Goal: Task Accomplishment & Management: Use online tool/utility

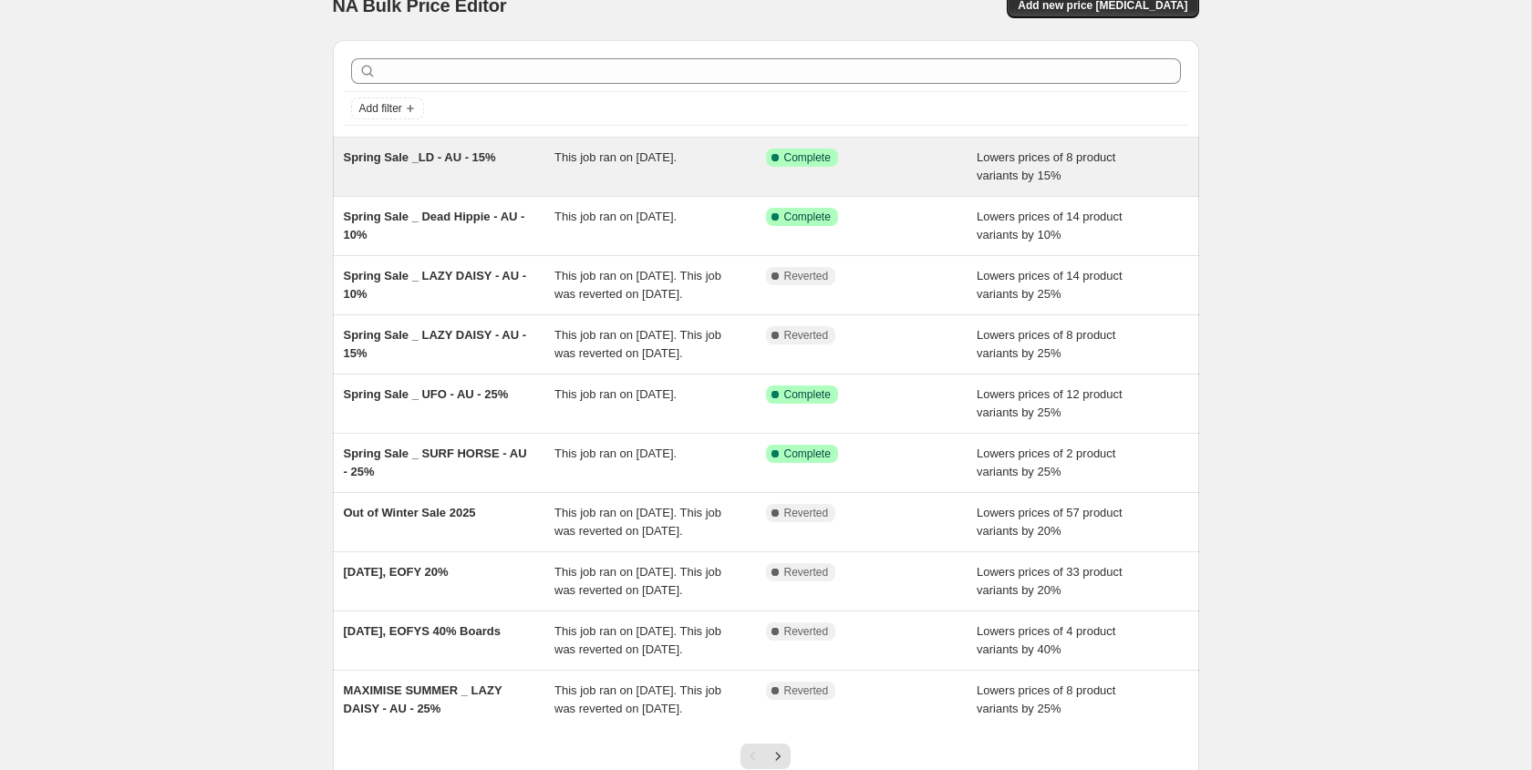
scroll to position [33, 0]
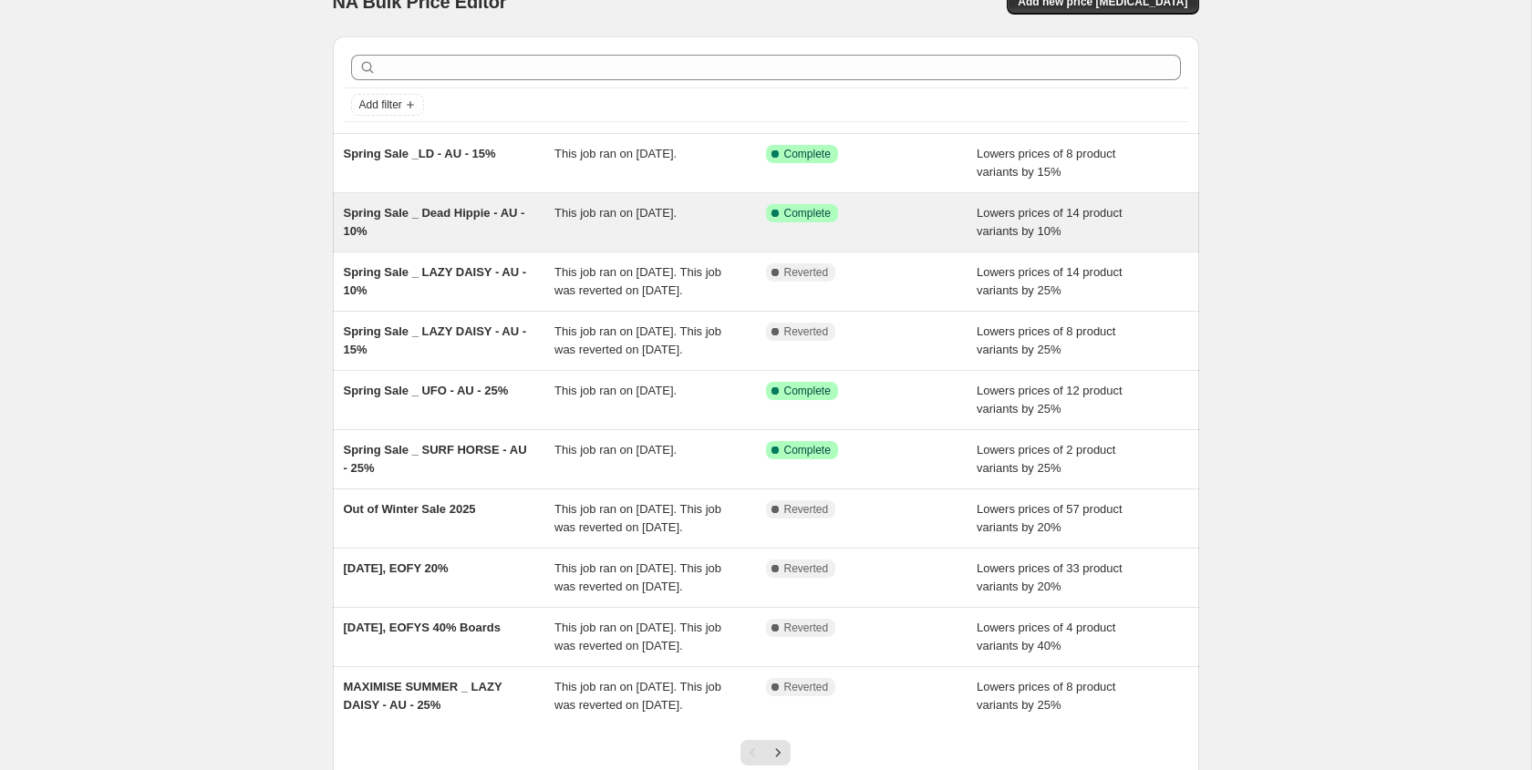
click at [471, 226] on div "Spring Sale _ Dead Hippie - AU - 10%" at bounding box center [450, 222] width 212 height 36
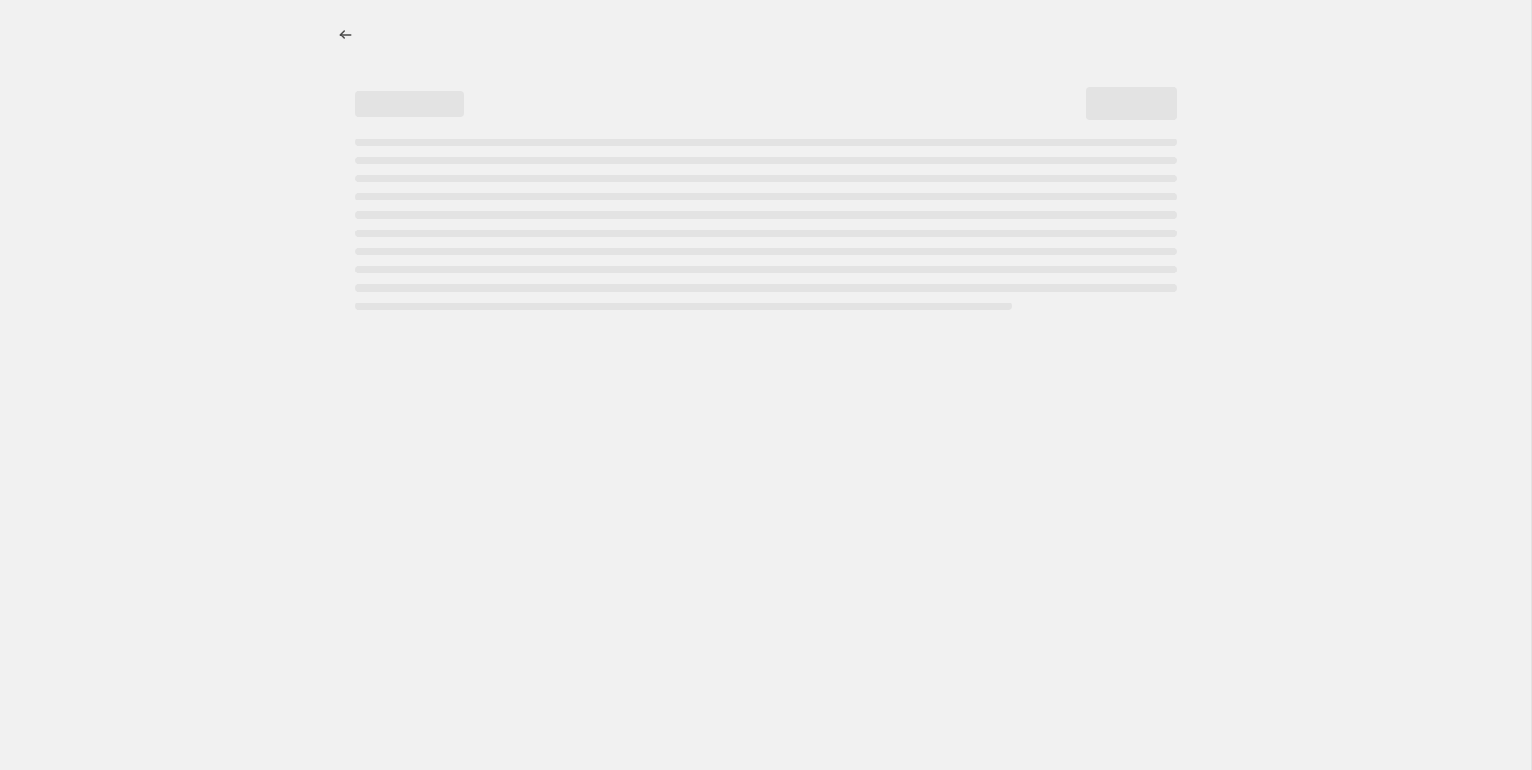
select select "percentage"
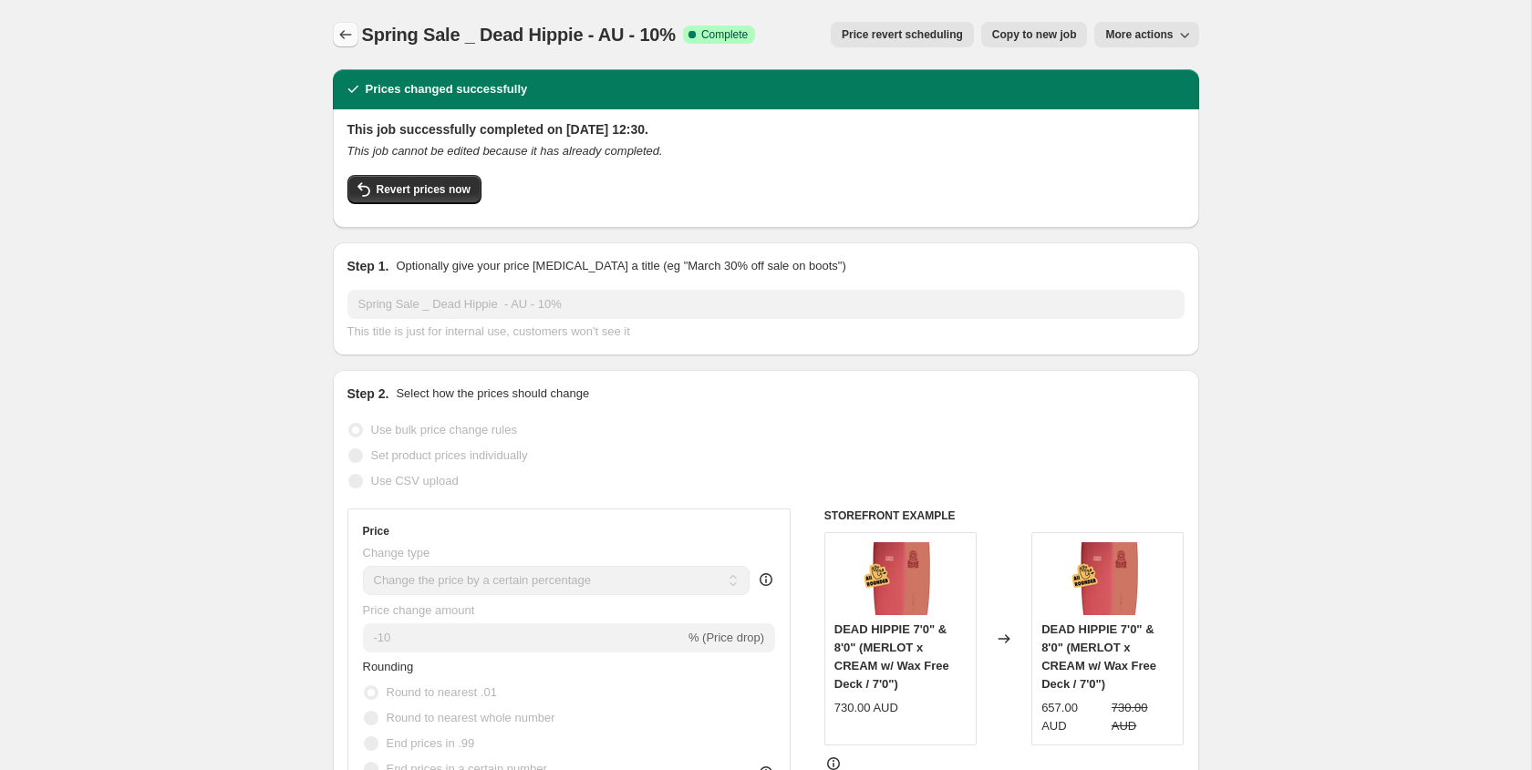
click at [347, 38] on icon "Price change jobs" at bounding box center [345, 35] width 18 height 18
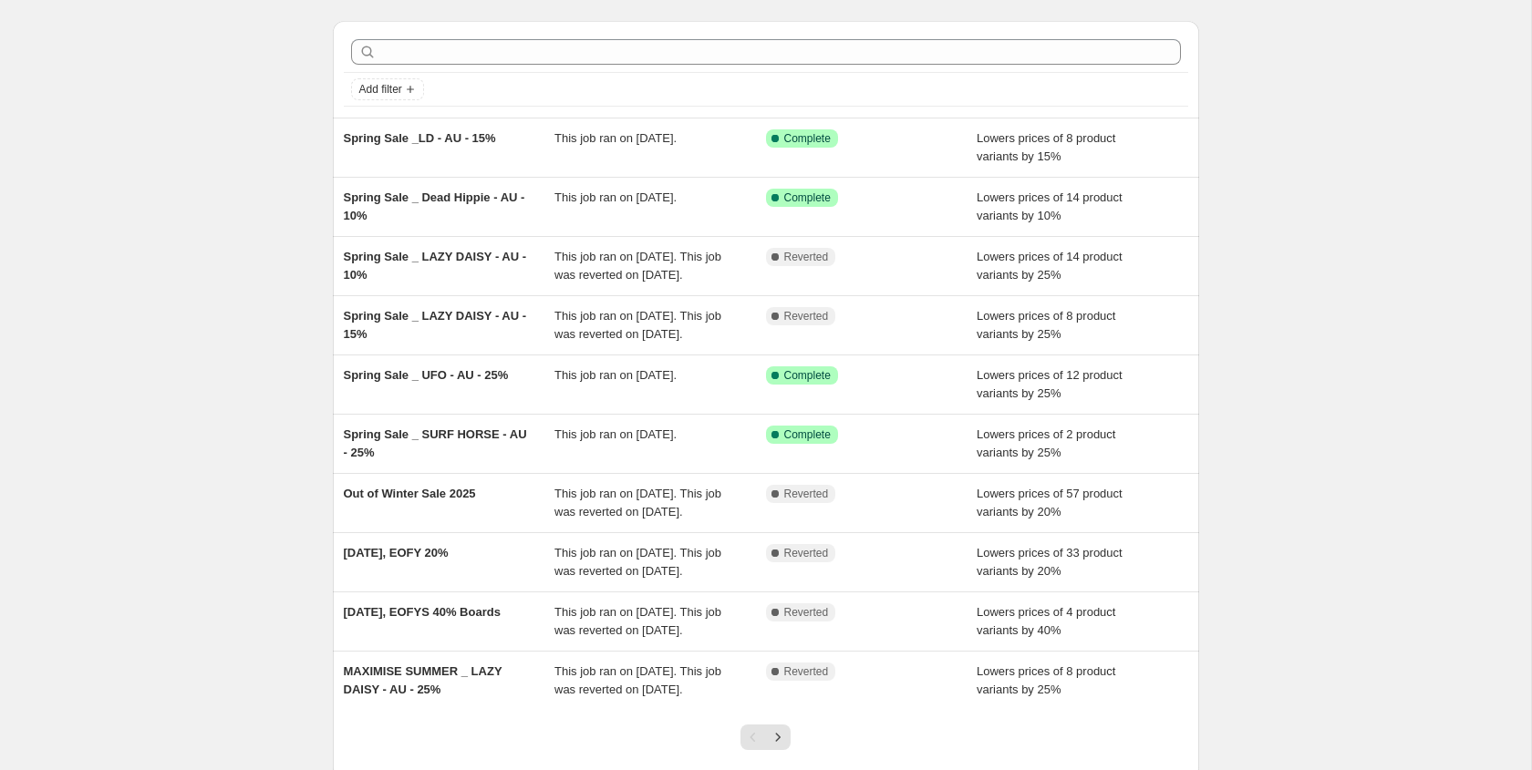
scroll to position [78, 0]
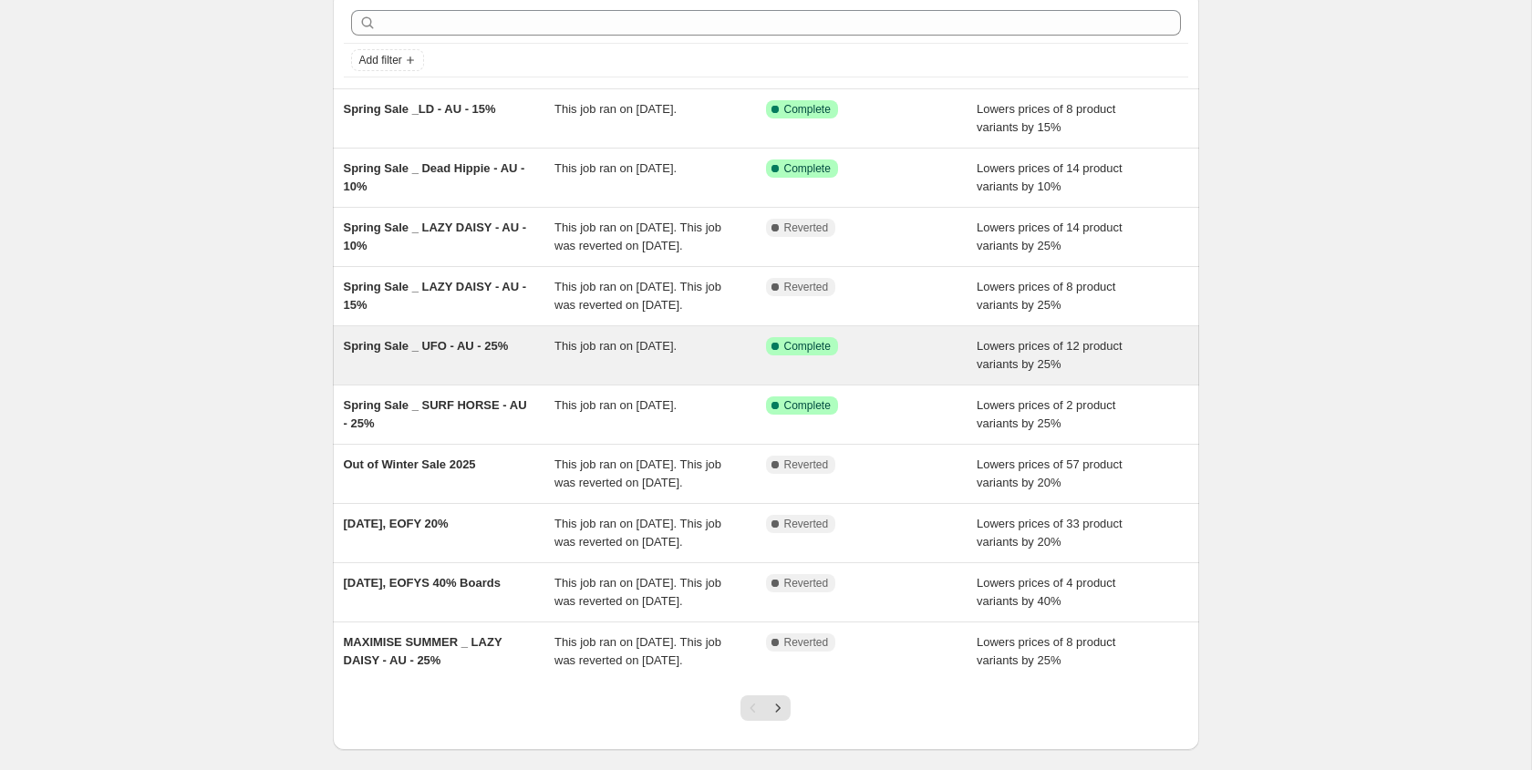
click at [489, 374] on div "Spring Sale _ UFO - AU - 25%" at bounding box center [450, 355] width 212 height 36
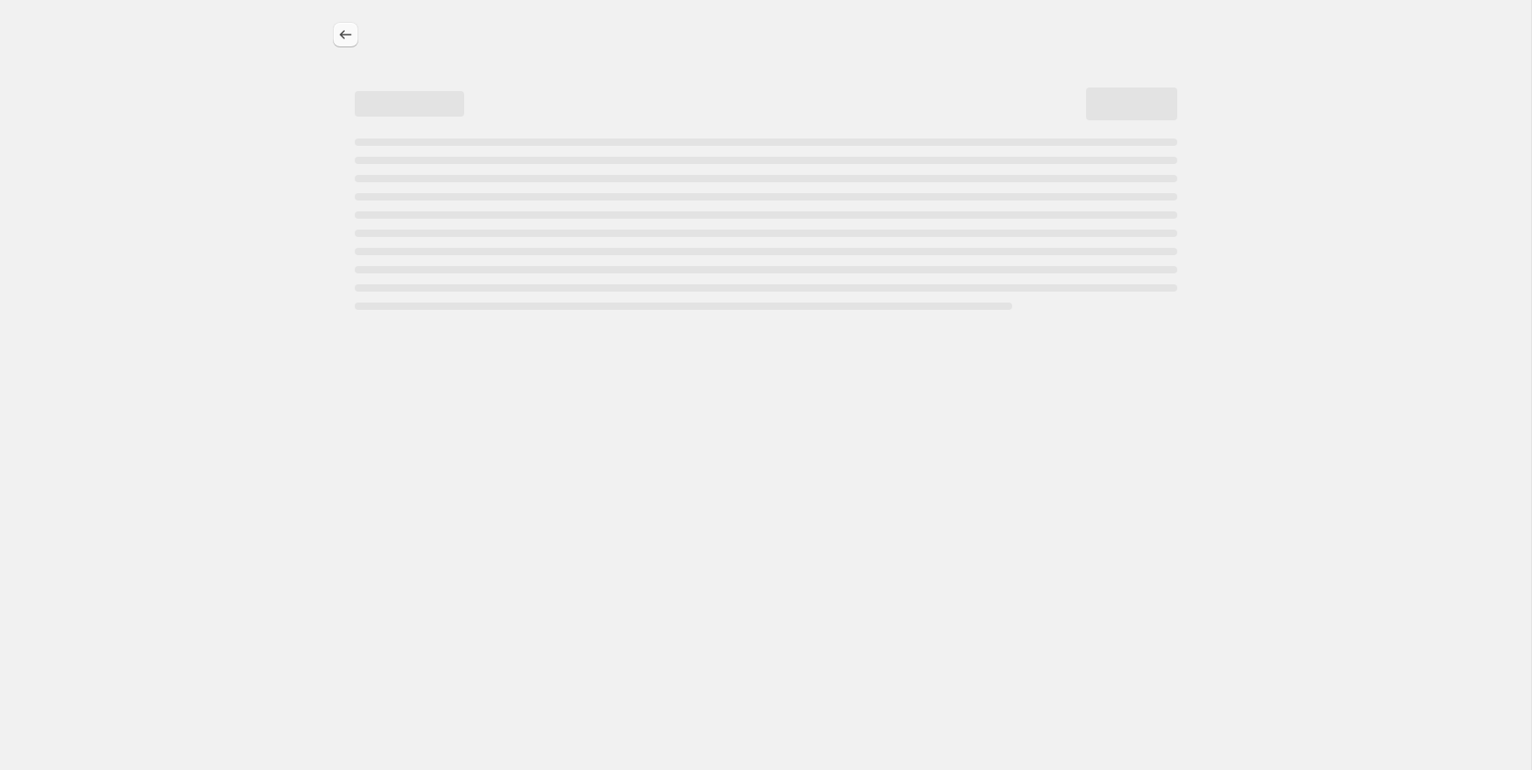
select select "percentage"
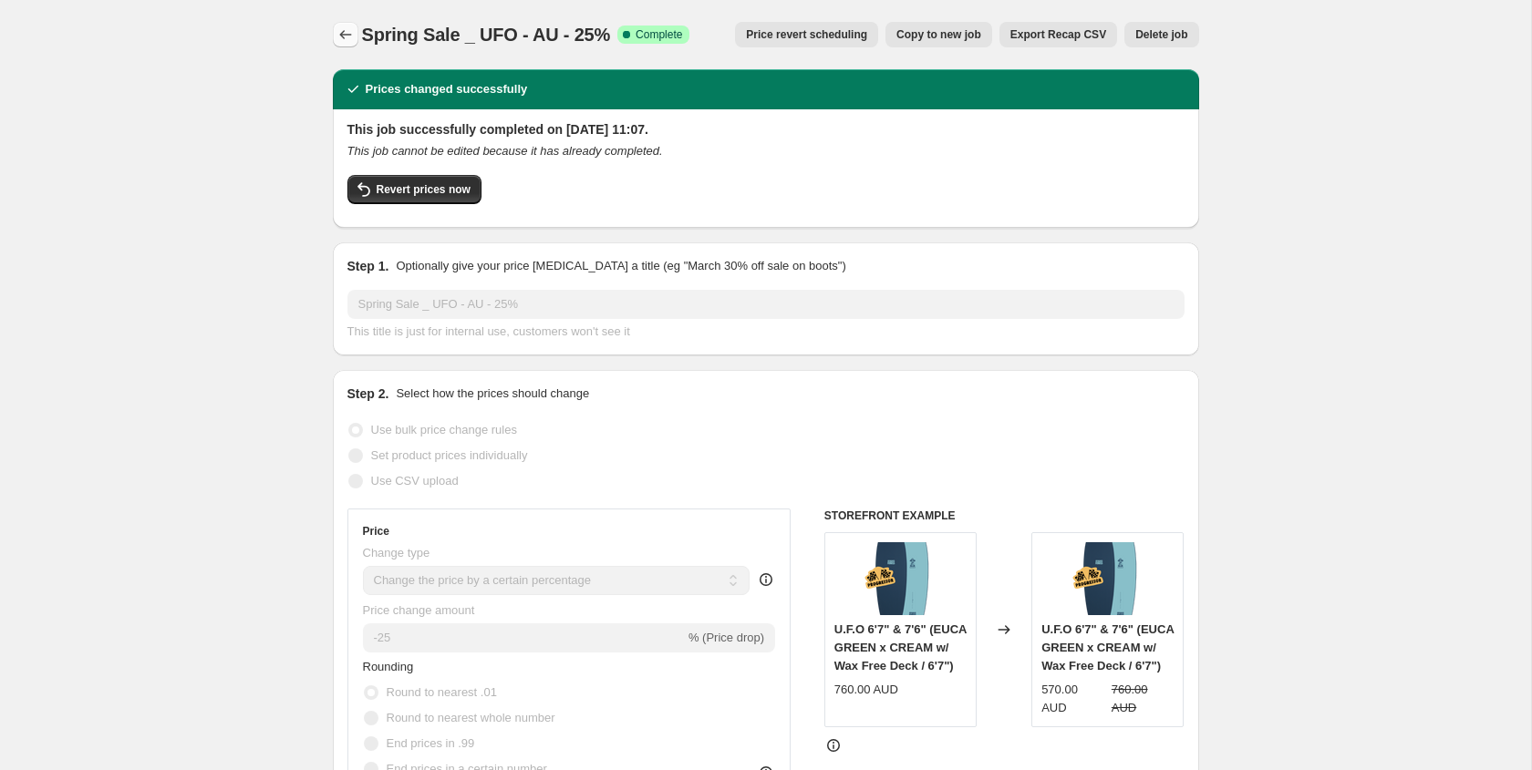
click at [345, 28] on icon "Price change jobs" at bounding box center [345, 35] width 18 height 18
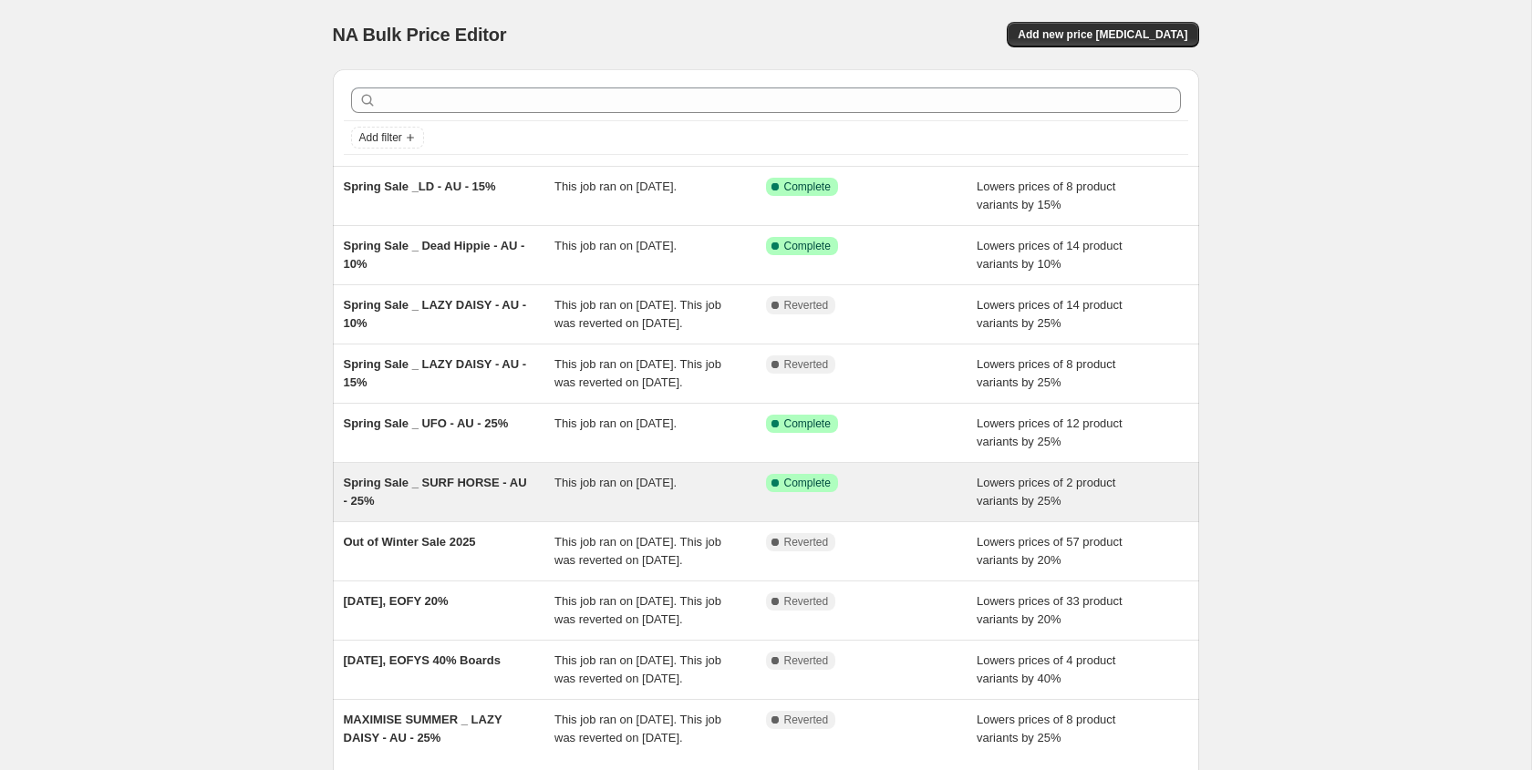
click at [491, 511] on div "Spring Sale _ SURF HORSE - AU - 25%" at bounding box center [450, 492] width 212 height 36
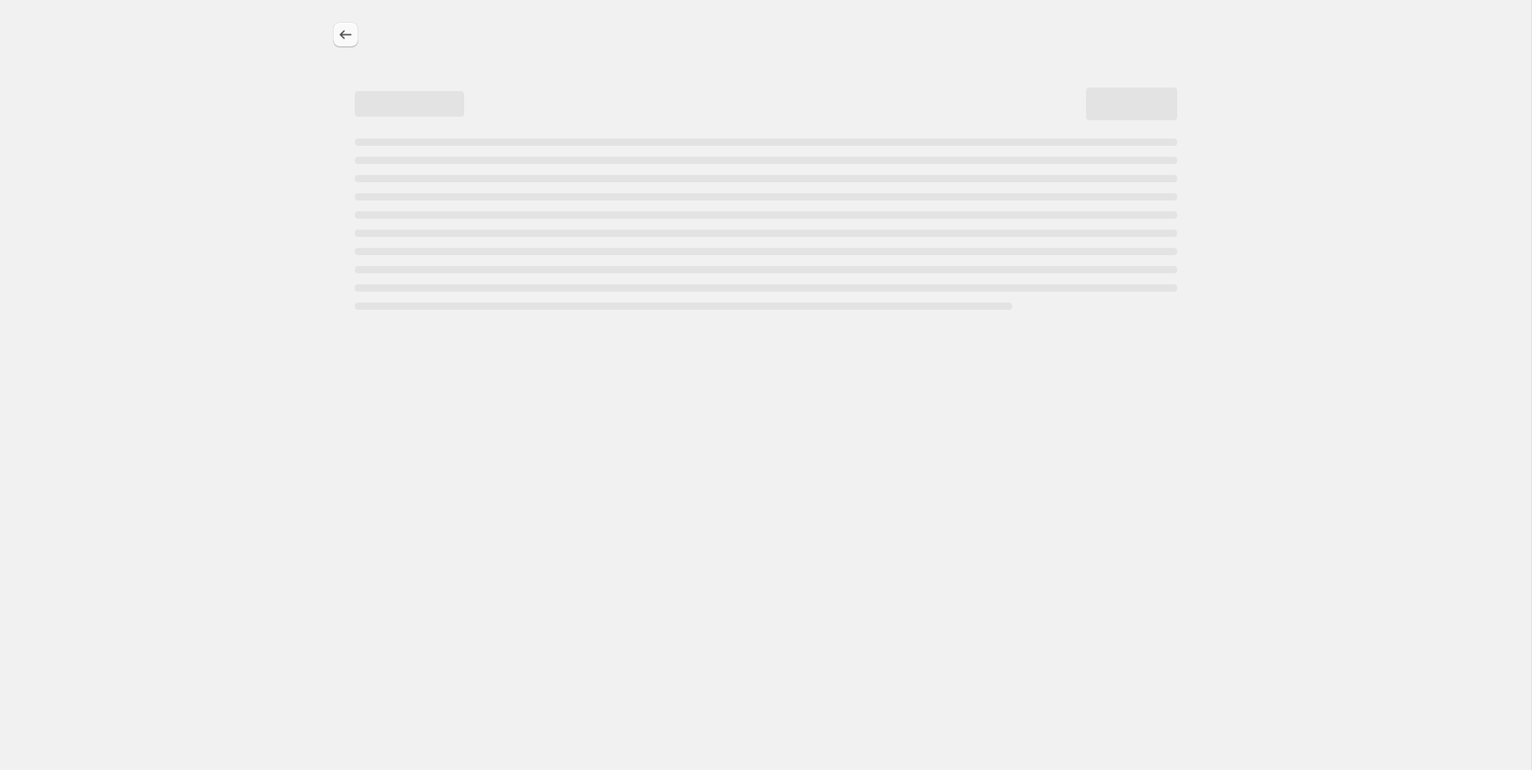
select select "percentage"
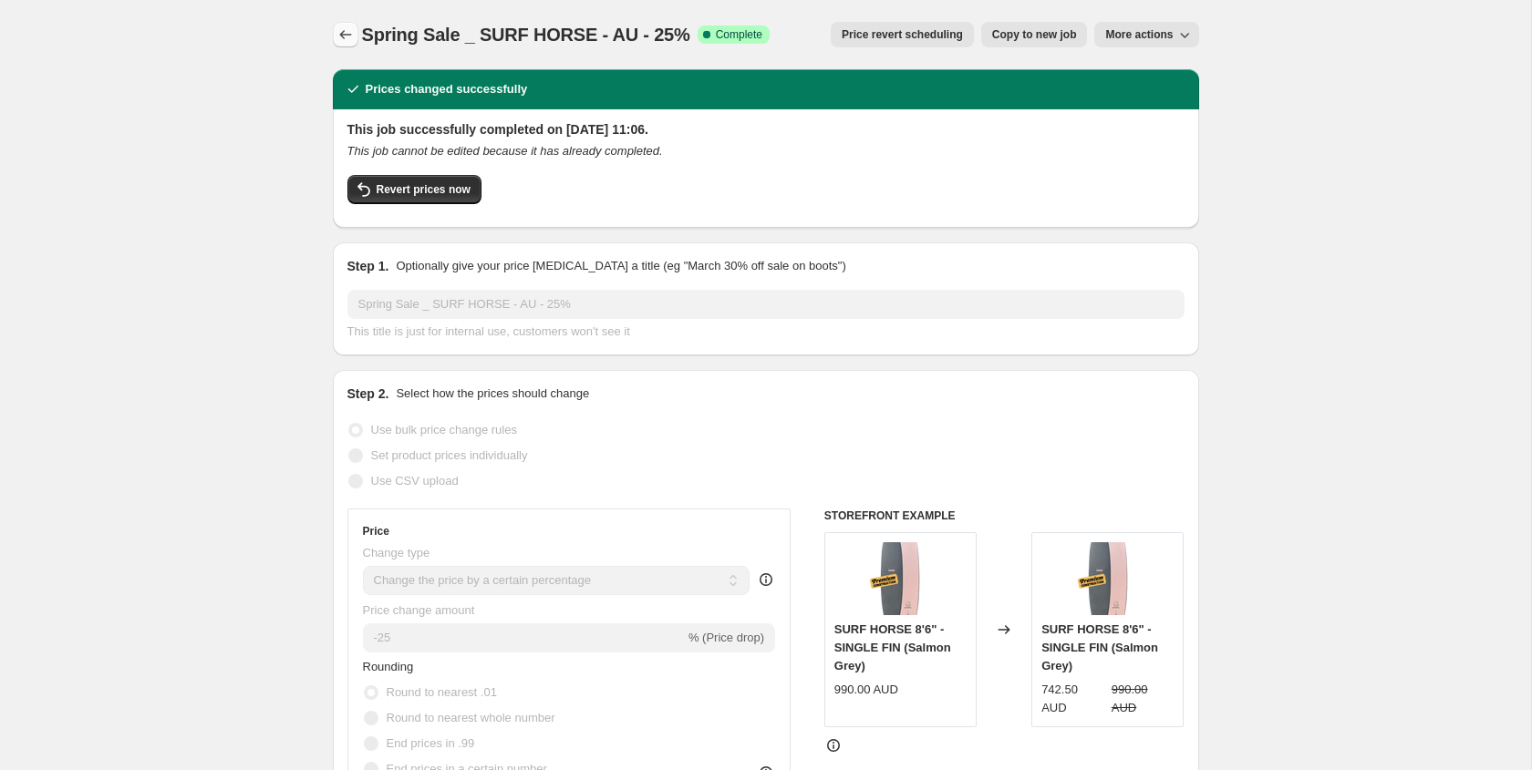
click at [349, 35] on icon "Price change jobs" at bounding box center [345, 35] width 18 height 18
